Goal: Complete application form: Complete application form

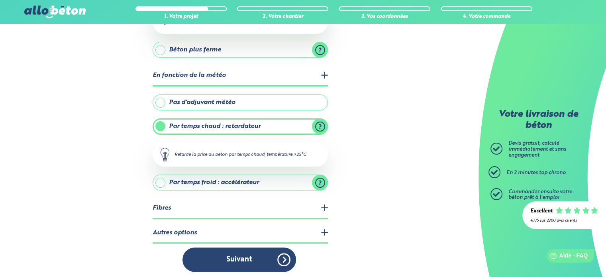
scroll to position [147, 0]
click at [292, 202] on legend "Fibres" at bounding box center [240, 208] width 175 height 20
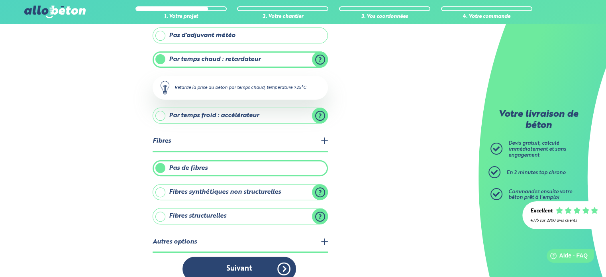
scroll to position [214, 0]
click at [217, 211] on label "Fibres structurelles" at bounding box center [240, 215] width 175 height 16
click at [0, 0] on input "Fibres structurelles" at bounding box center [0, 0] width 0 height 0
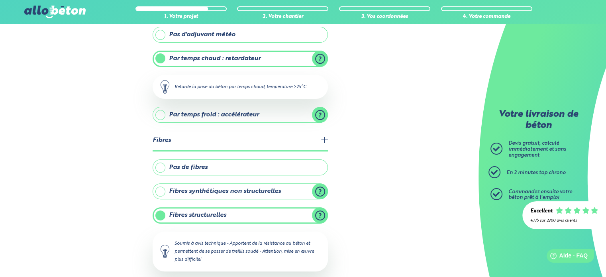
click at [320, 210] on label "Fibres structurelles" at bounding box center [240, 215] width 175 height 16
click at [0, 0] on input "Fibres structurelles" at bounding box center [0, 0] width 0 height 0
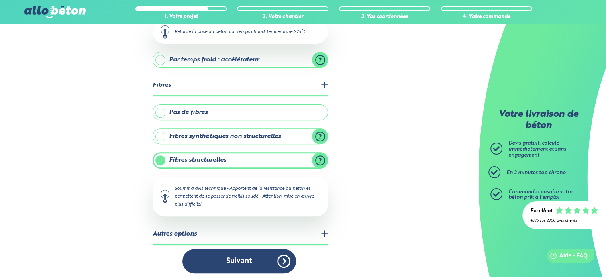
scroll to position [270, 0]
click at [273, 227] on legend "Autres options" at bounding box center [240, 234] width 175 height 20
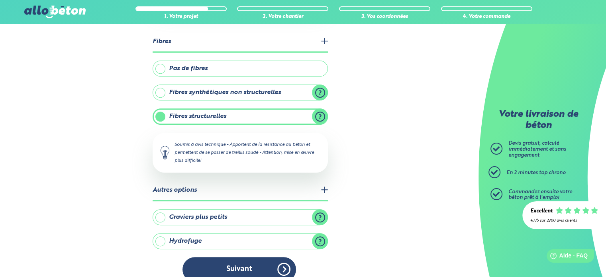
scroll to position [322, 0]
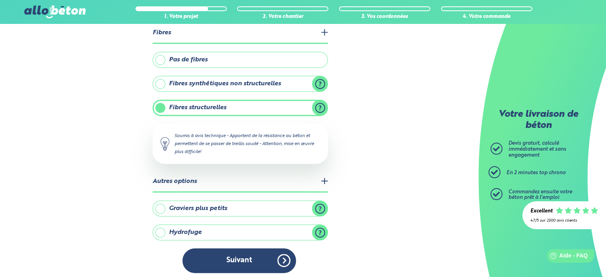
click at [226, 200] on label "Graviers plus petits" at bounding box center [240, 208] width 175 height 16
click at [0, 0] on input "Graviers plus petits" at bounding box center [0, 0] width 0 height 0
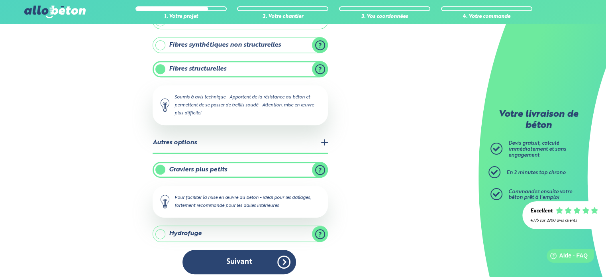
scroll to position [362, 0]
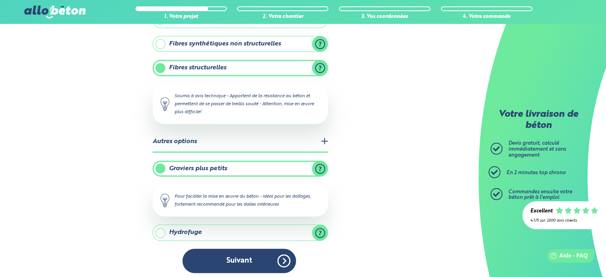
click at [247, 231] on label "Hydrofuge" at bounding box center [240, 232] width 175 height 16
click at [0, 0] on input "Hydrofuge" at bounding box center [0, 0] width 0 height 0
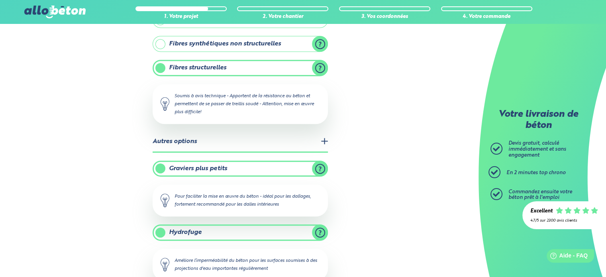
click at [247, 231] on label "Hydrofuge" at bounding box center [240, 232] width 175 height 16
click at [0, 0] on input "Hydrofuge" at bounding box center [0, 0] width 0 height 0
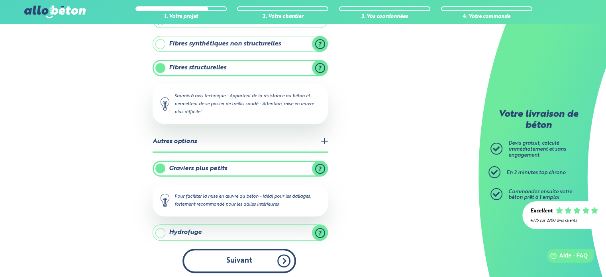
click at [237, 260] on button "Suivant" at bounding box center [239, 261] width 114 height 24
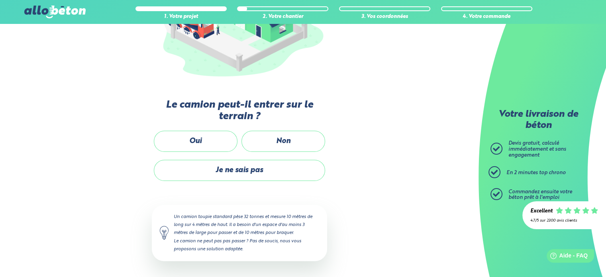
scroll to position [144, 0]
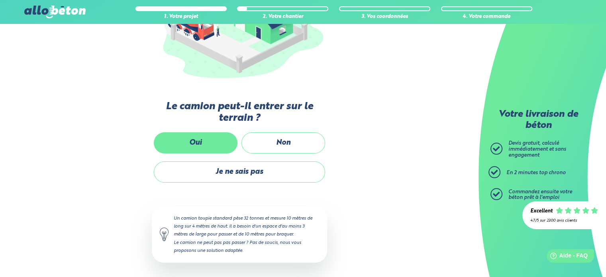
click at [192, 134] on label "Oui" at bounding box center [196, 142] width 84 height 21
click at [0, 0] on input "Oui" at bounding box center [0, 0] width 0 height 0
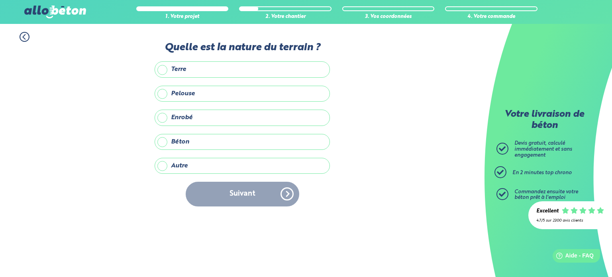
click at [186, 168] on label "Autre" at bounding box center [242, 166] width 175 height 16
click at [0, 0] on input "Autre" at bounding box center [0, 0] width 0 height 0
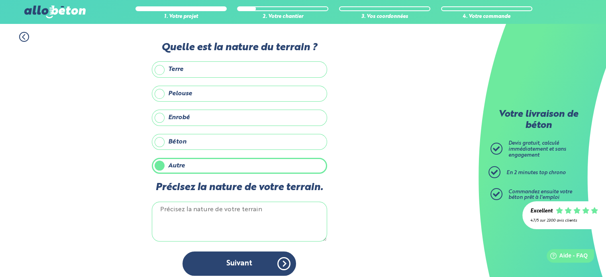
click at [199, 212] on textarea "Précisez la nature de votre terrain." at bounding box center [239, 222] width 175 height 40
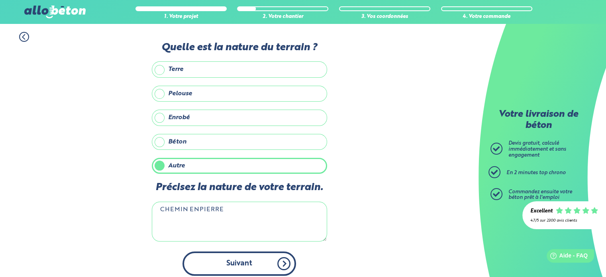
type textarea "CHEMIN ENPIERRE"
click at [233, 258] on button "Suivant" at bounding box center [239, 263] width 114 height 24
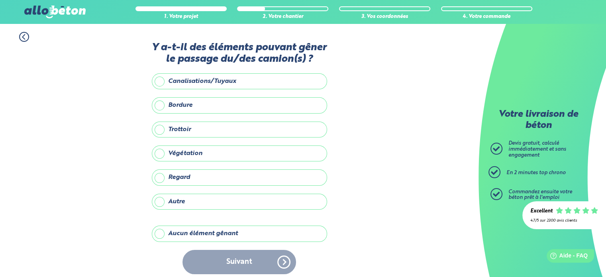
click at [190, 234] on label "Aucun élément gênant" at bounding box center [239, 234] width 175 height 16
click at [0, 0] on input "Aucun élément gênant" at bounding box center [0, 0] width 0 height 0
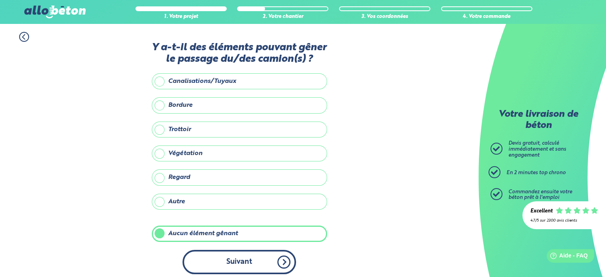
click at [233, 255] on button "Suivant" at bounding box center [239, 262] width 114 height 24
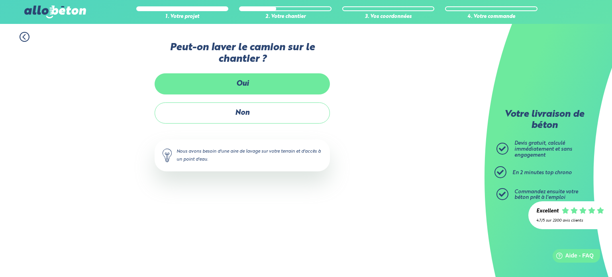
click at [245, 82] on label "Oui" at bounding box center [242, 83] width 175 height 21
click at [0, 0] on input "Oui" at bounding box center [0, 0] width 0 height 0
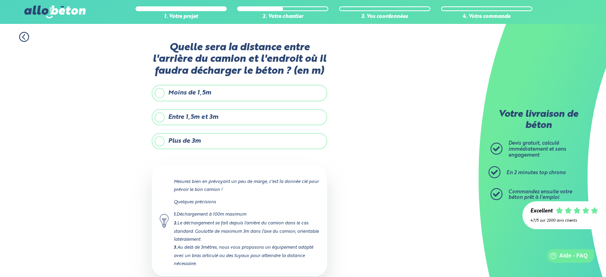
click at [218, 115] on label "Entre 1,5m et 3m" at bounding box center [239, 117] width 175 height 16
click at [0, 0] on input "Entre 1,5m et 3m" at bounding box center [0, 0] width 0 height 0
click at [229, 141] on label "Plus de 3m" at bounding box center [239, 141] width 175 height 16
click at [0, 0] on input "Plus de 3m" at bounding box center [0, 0] width 0 height 0
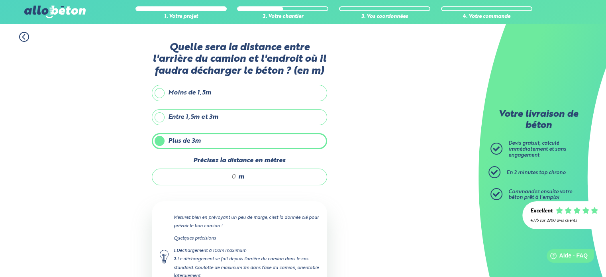
click at [236, 175] on div "m" at bounding box center [239, 177] width 175 height 17
type input "5"
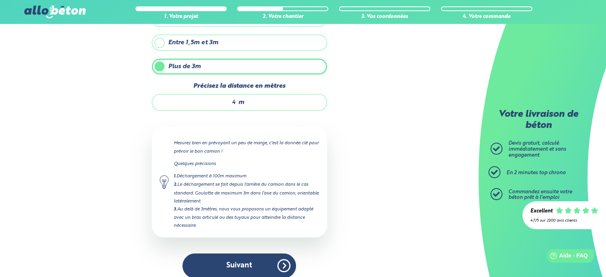
scroll to position [81, 0]
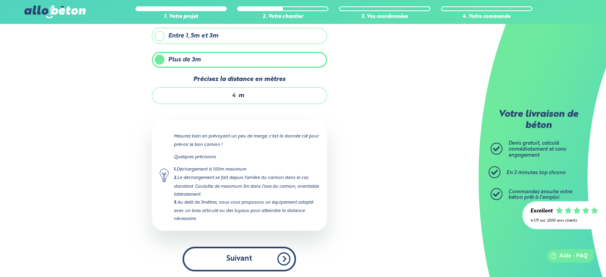
type input "4"
click at [233, 258] on button "Suivant" at bounding box center [239, 259] width 114 height 24
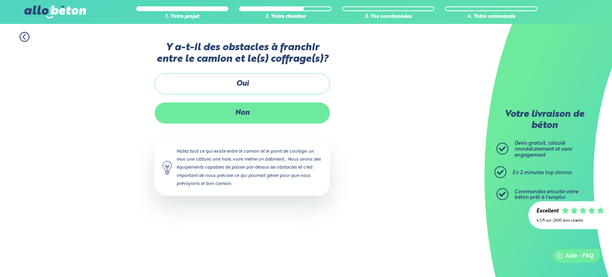
click at [241, 114] on label "Non" at bounding box center [242, 112] width 175 height 21
click at [0, 0] on input "Non" at bounding box center [0, 0] width 0 height 0
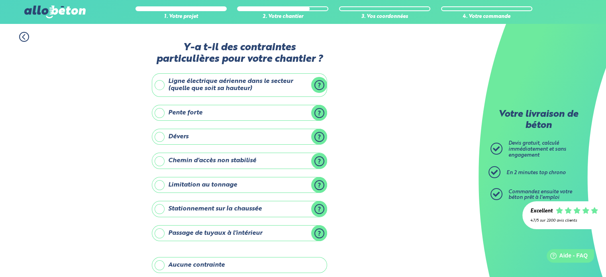
click at [239, 84] on label "Ligne électrique aérienne dans le secteur (quelle que soit sa hauteur)" at bounding box center [239, 85] width 175 height 24
click at [0, 0] on input "Ligne électrique aérienne dans le secteur (quelle que soit sa hauteur)" at bounding box center [0, 0] width 0 height 0
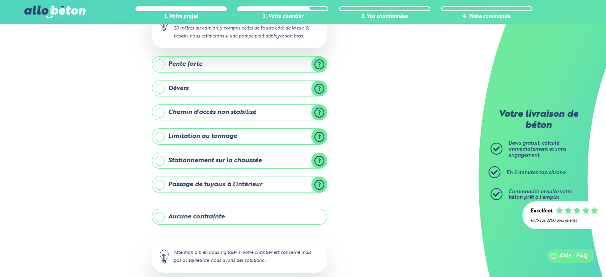
scroll to position [147, 0]
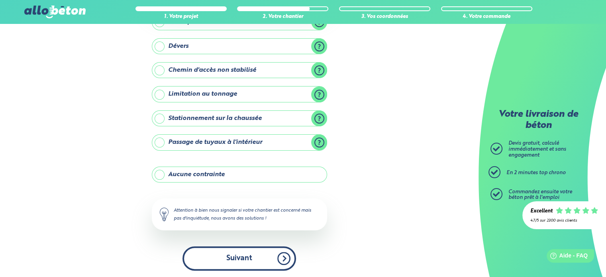
click at [241, 253] on button "Suivant" at bounding box center [239, 258] width 114 height 24
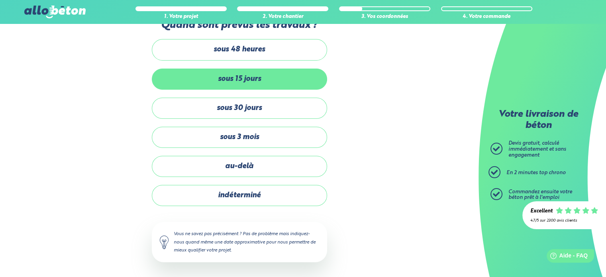
click at [236, 81] on label "sous 15 jours" at bounding box center [239, 79] width 175 height 21
click at [0, 0] on input "sous 15 jours" at bounding box center [0, 0] width 0 height 0
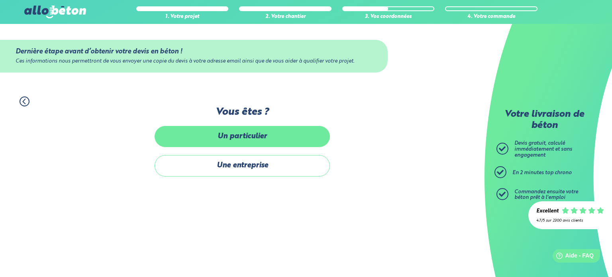
click at [232, 134] on label "Un particulier" at bounding box center [242, 136] width 175 height 21
click at [0, 0] on input "Un particulier" at bounding box center [0, 0] width 0 height 0
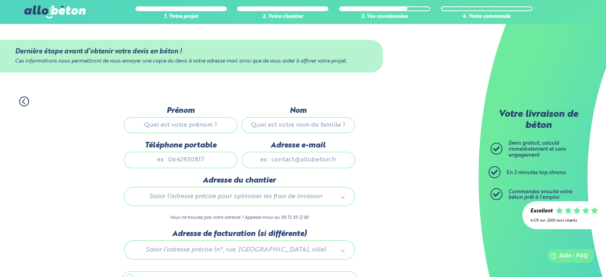
click at [177, 126] on input "Prénom" at bounding box center [181, 125] width 114 height 16
type input "[PERSON_NAME]"
type input "GUERSEN"
type input "0675301652"
type input "24 Impasse du Saule"
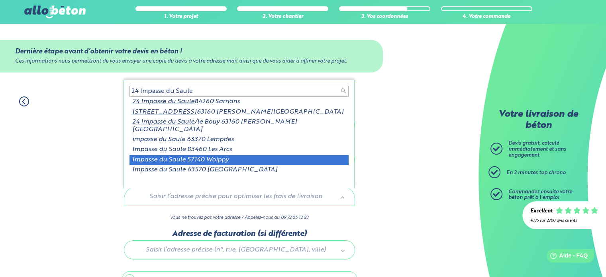
scroll to position [1, 0]
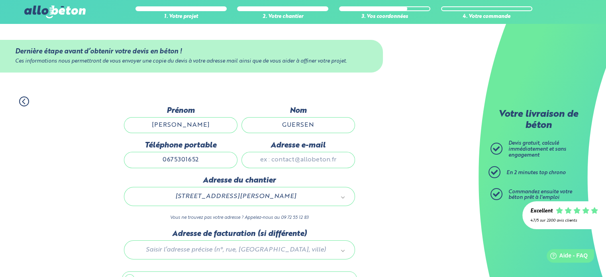
click at [276, 161] on input "Adresse e-mail" at bounding box center [298, 160] width 114 height 16
type input "[PERSON_NAME][EMAIL_ADDRESS][DOMAIN_NAME]"
type input "Le Bouy"
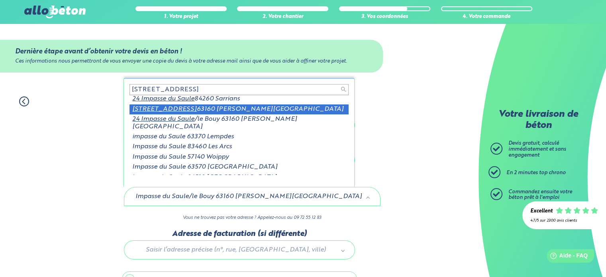
type input "[STREET_ADDRESS]"
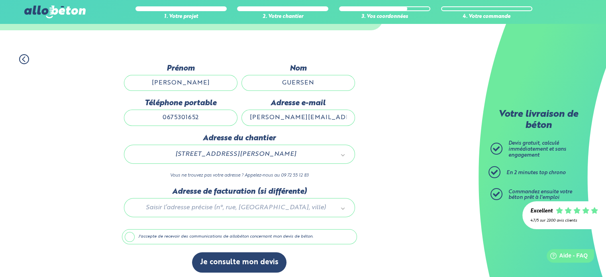
scroll to position [45, 0]
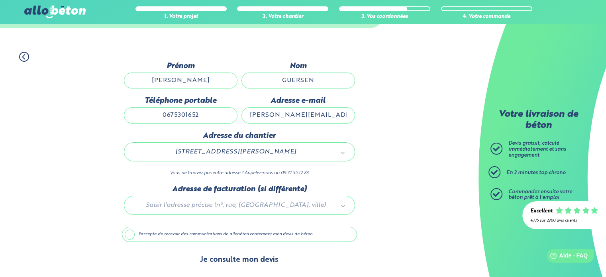
click at [229, 255] on button "Je consulte mon devis" at bounding box center [239, 260] width 94 height 20
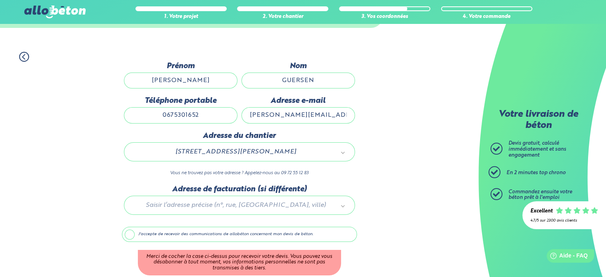
click at [130, 234] on label "J'accepte de recevoir des communications de allobéton concernant mon devis de b…" at bounding box center [239, 234] width 235 height 15
click at [0, 0] on input "J'accepte de recevoir des communications de allobéton concernant mon devis de b…" at bounding box center [0, 0] width 0 height 0
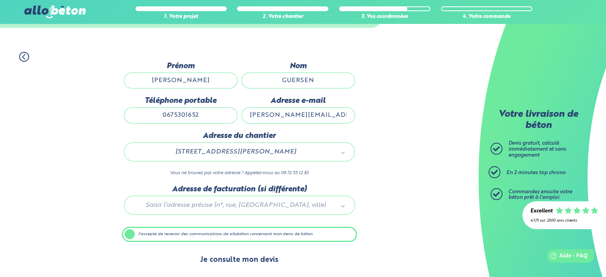
click at [228, 259] on button "Je consulte mon devis" at bounding box center [239, 260] width 94 height 20
